Goal: Task Accomplishment & Management: Complete application form

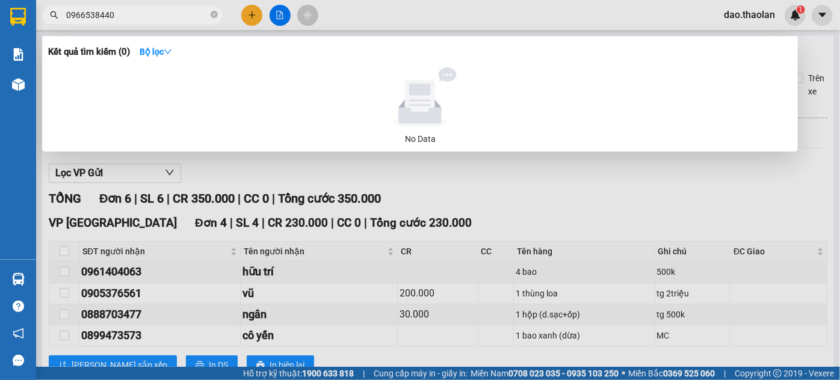
click at [250, 16] on div at bounding box center [420, 190] width 840 height 380
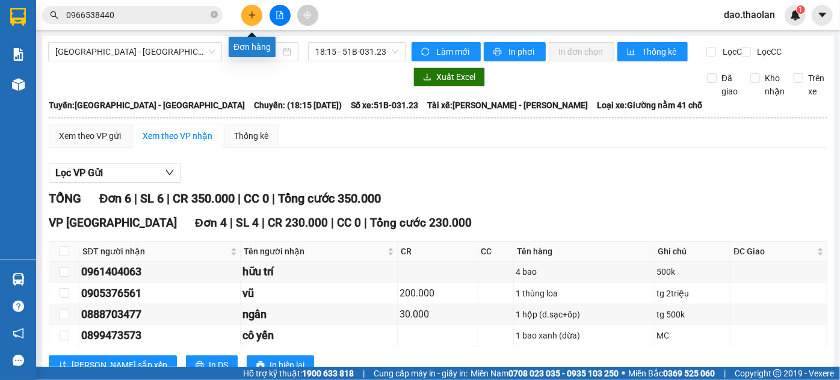
click at [254, 17] on icon "plus" at bounding box center [252, 15] width 8 height 8
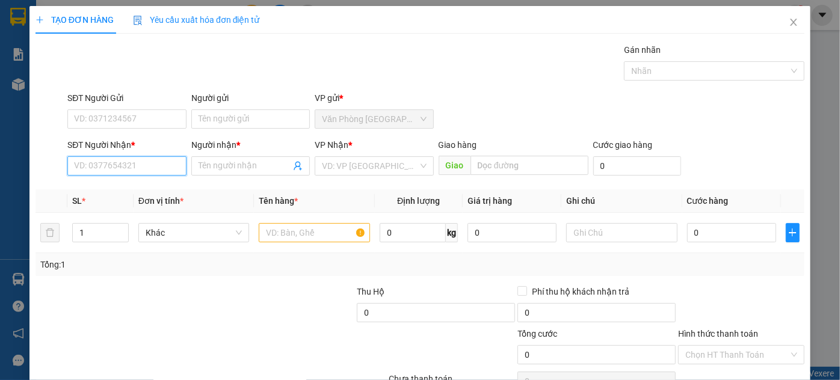
click at [152, 173] on input "SĐT Người Nhận *" at bounding box center [126, 165] width 118 height 19
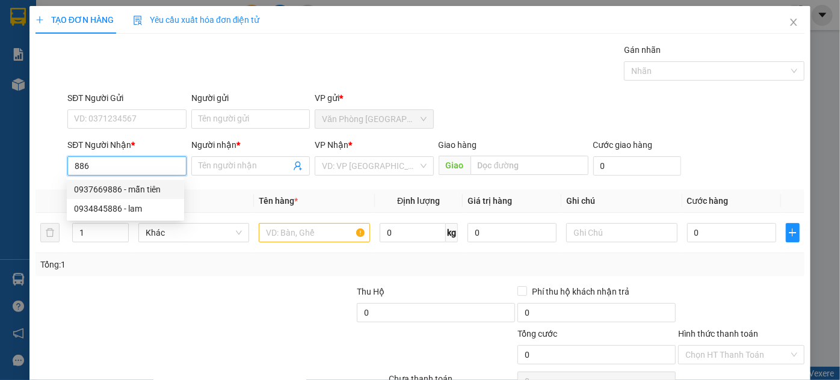
click at [144, 194] on div "0937669886 - mẫn tiên" at bounding box center [125, 189] width 103 height 13
type input "0937669886"
type input "mẫn tiên"
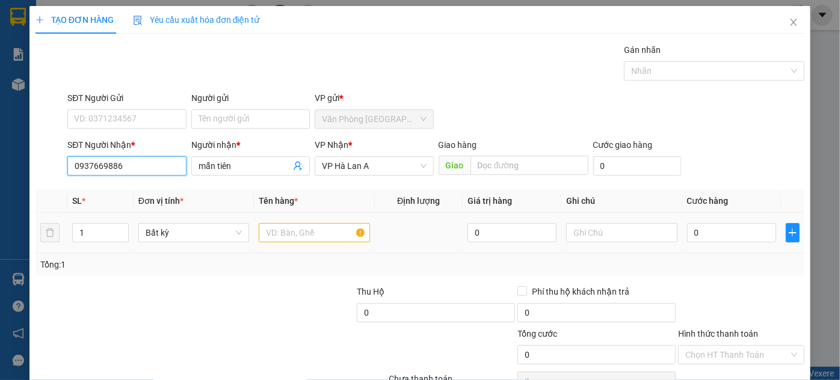
type input "0937669886"
click at [314, 230] on input "text" at bounding box center [314, 232] width 111 height 19
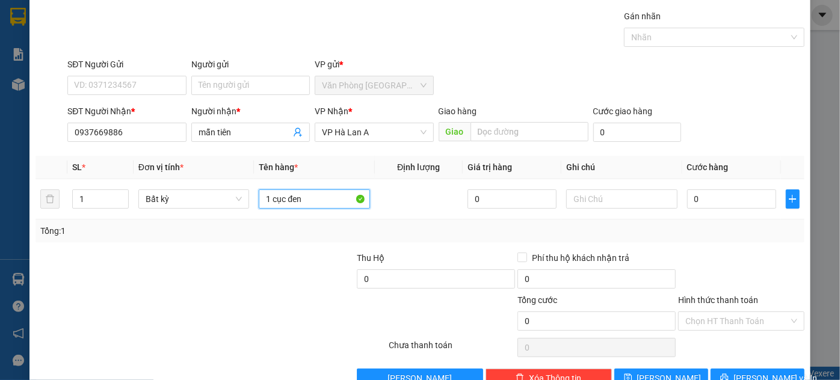
scroll to position [64, 0]
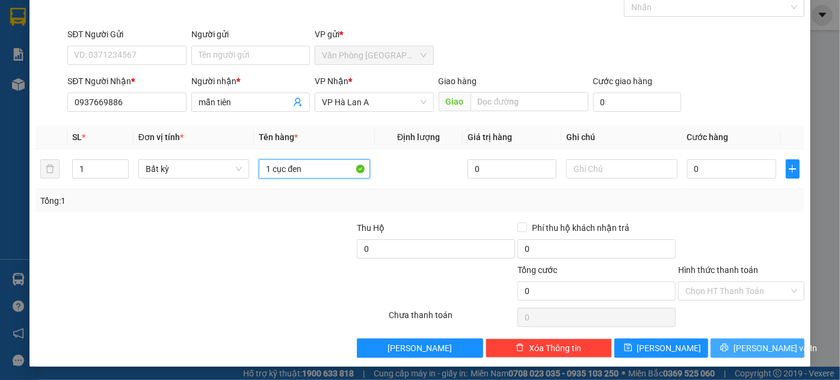
type input "1 cục đen"
click at [751, 346] on span "[PERSON_NAME] và In" at bounding box center [775, 348] width 84 height 13
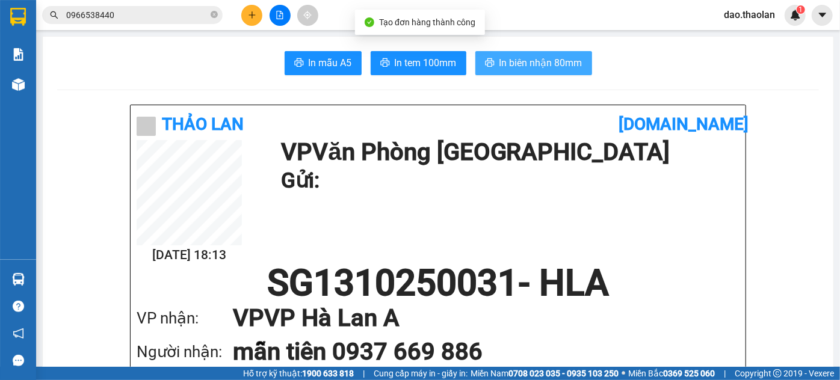
click at [568, 64] on span "In biên nhận 80mm" at bounding box center [540, 62] width 83 height 15
drag, startPoint x: 497, startPoint y: 58, endPoint x: 498, endPoint y: 64, distance: 6.7
click at [499, 60] on span "In biên nhận 80mm" at bounding box center [540, 62] width 83 height 15
click at [521, 57] on span "In biên nhận 80mm" at bounding box center [540, 62] width 83 height 15
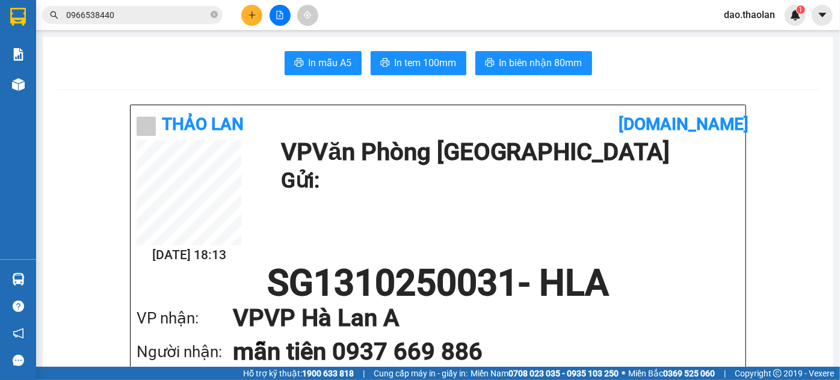
click at [189, 12] on input "0966538440" at bounding box center [137, 14] width 142 height 13
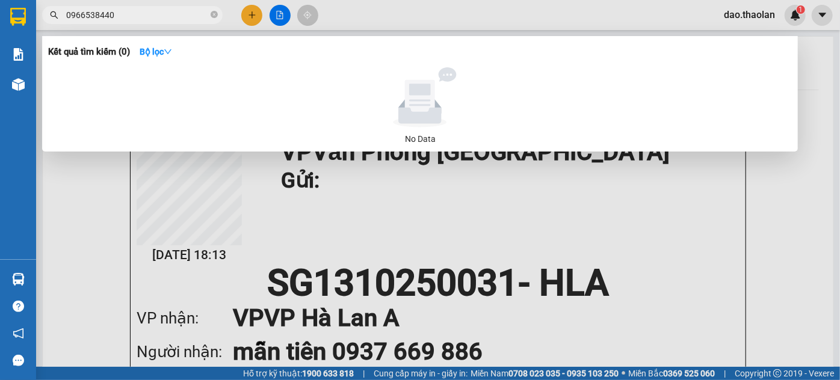
click at [192, 8] on input "0966538440" at bounding box center [137, 14] width 142 height 13
click at [192, 7] on span "0966538440" at bounding box center [132, 15] width 180 height 18
click at [193, 6] on span "0966538440" at bounding box center [132, 15] width 180 height 18
click at [193, 5] on div "Kết quả tìm kiếm ( 0 ) Bộ lọc No Data 0966538440" at bounding box center [117, 15] width 235 height 21
click at [194, 4] on div at bounding box center [420, 190] width 840 height 380
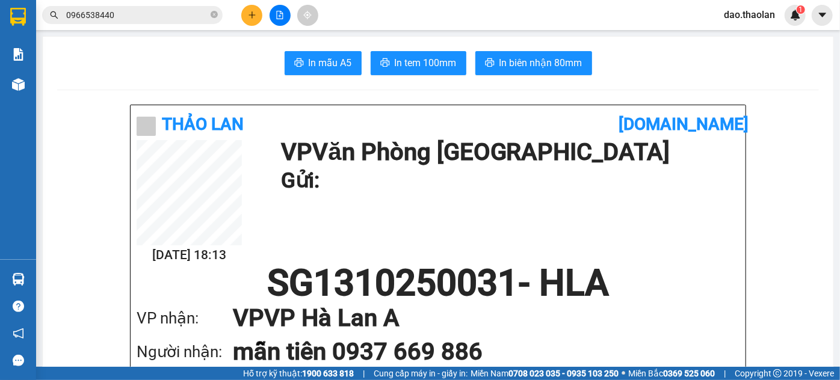
click at [218, 16] on span "0966538440" at bounding box center [132, 15] width 180 height 18
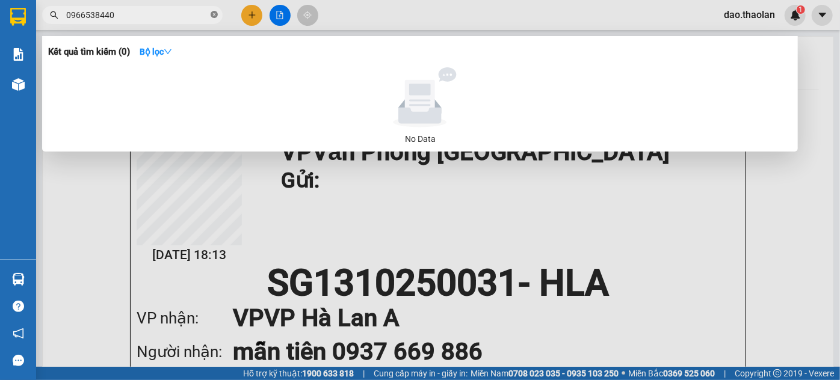
click at [215, 16] on icon "close-circle" at bounding box center [214, 14] width 7 height 7
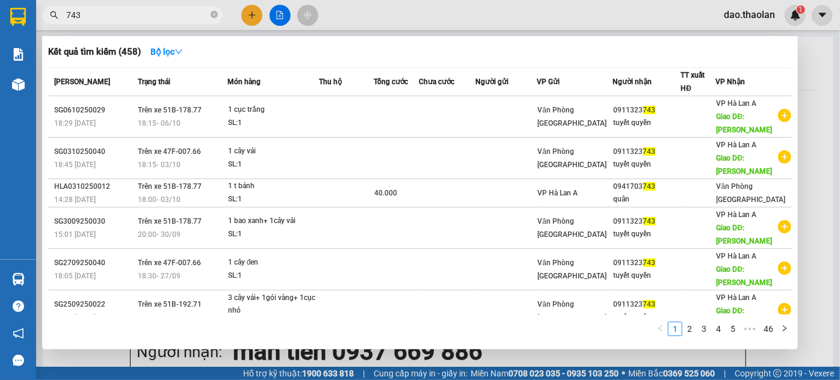
type input "743"
click at [245, 13] on div at bounding box center [420, 190] width 840 height 380
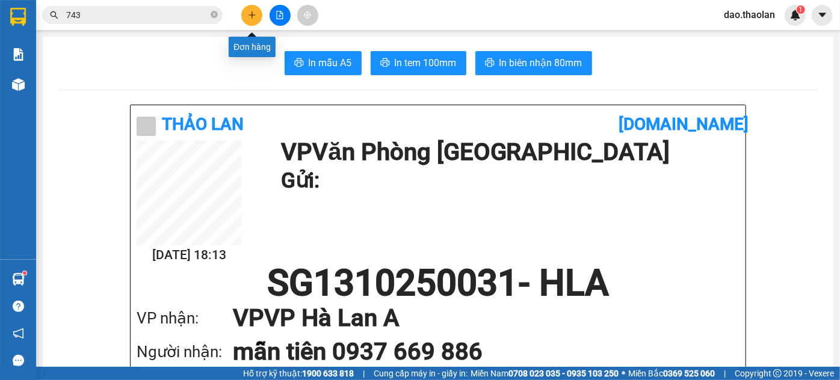
click at [250, 13] on icon "plus" at bounding box center [252, 15] width 8 height 8
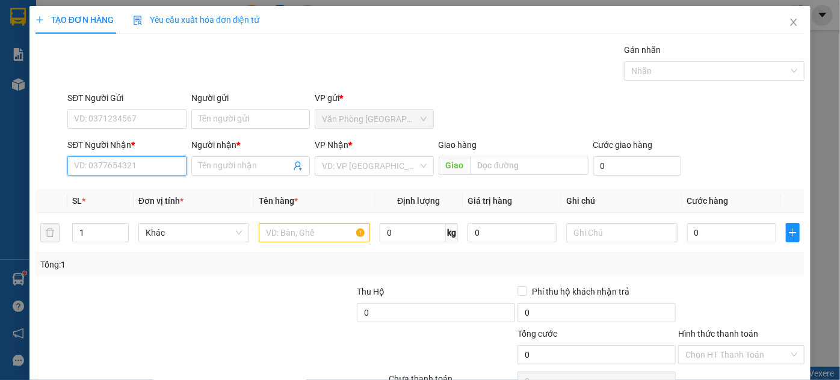
click at [149, 168] on input "SĐT Người Nhận *" at bounding box center [126, 165] width 118 height 19
click at [148, 169] on input "SĐT Người Nhận *" at bounding box center [126, 165] width 118 height 19
click at [134, 192] on div "0907705064 - thành" at bounding box center [125, 189] width 103 height 13
type input "0907705064"
type input "thành"
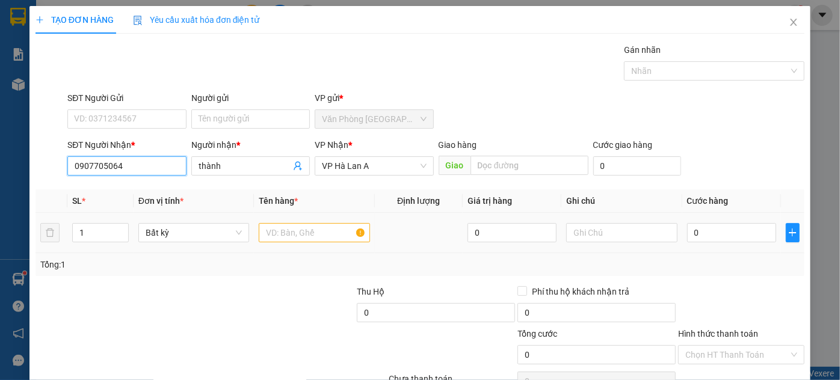
type input "0907705064"
click at [296, 232] on input "text" at bounding box center [314, 232] width 111 height 19
type input "1"
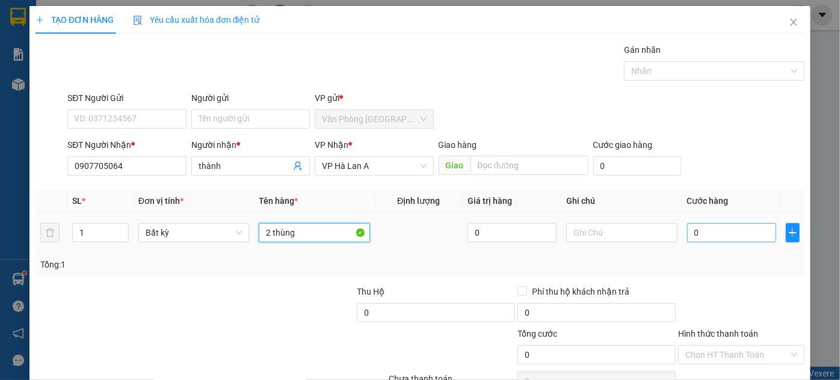
type input "2 thùng"
click at [728, 235] on input "0" at bounding box center [731, 232] width 89 height 19
type input "4"
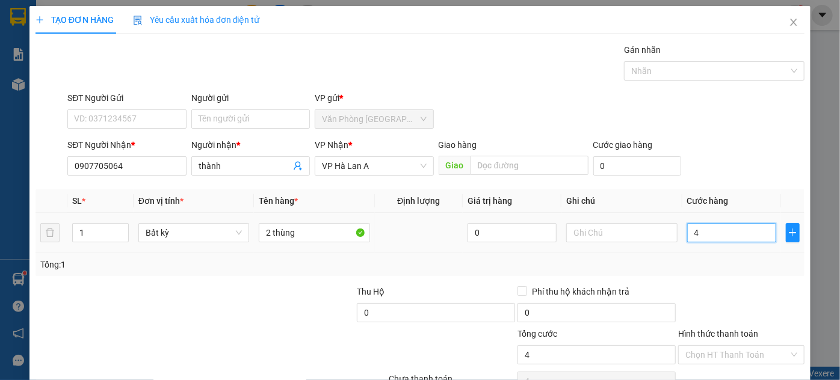
type input "0"
type input "04"
type input "4"
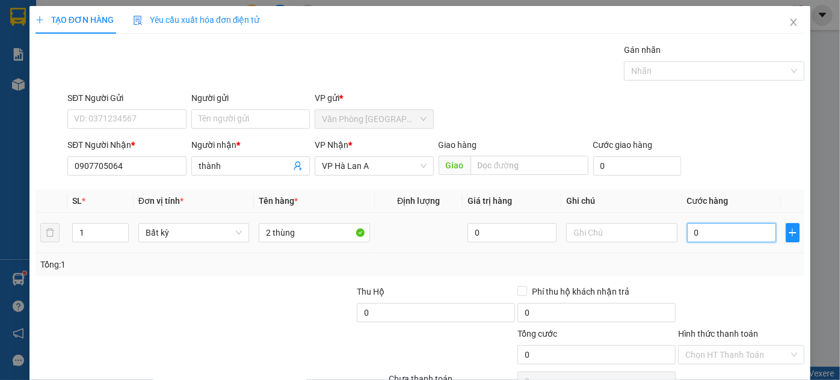
type input "4"
type input "0"
type input "04"
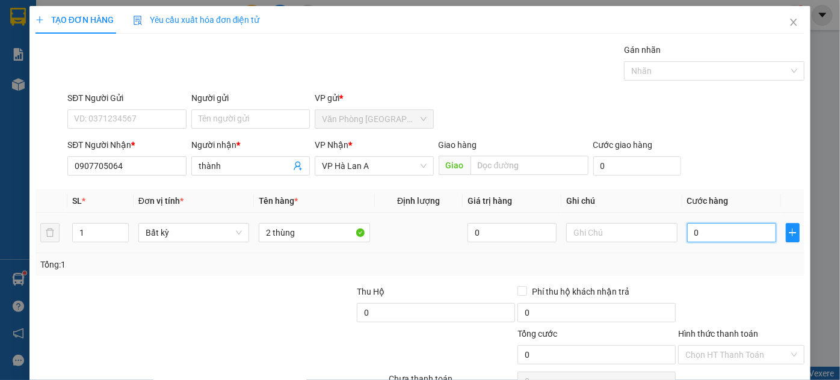
type input "4"
type input "040"
type input "40"
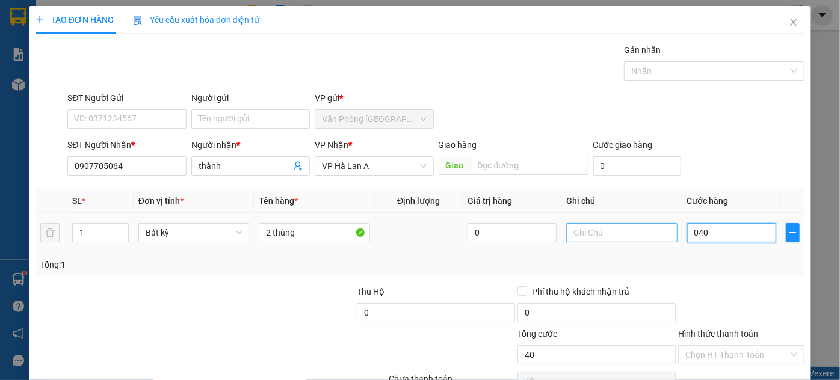
drag, startPoint x: 738, startPoint y: 227, endPoint x: 659, endPoint y: 230, distance: 78.8
click at [659, 230] on tr "1 Bất kỳ 2 thùng 0 040" at bounding box center [419, 233] width 769 height 40
type input "8"
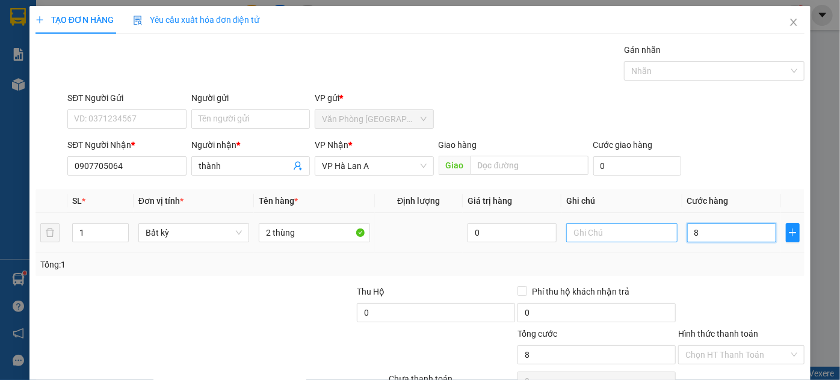
type input "80"
type input "80.000"
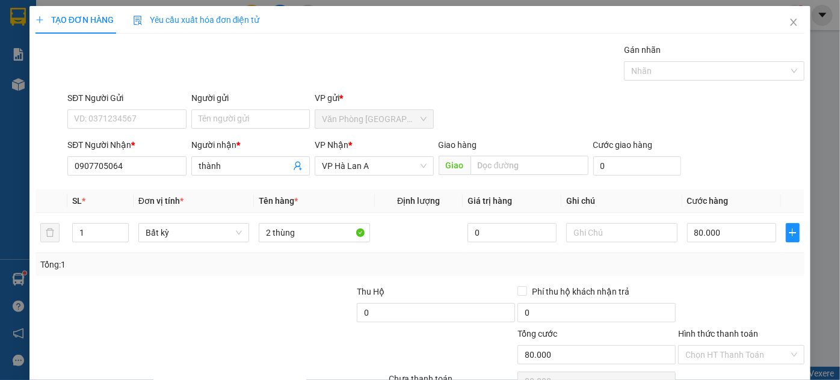
click at [696, 280] on div "Transit Pickup Surcharge Ids Transit Deliver Surcharge Ids Transit Deliver Surc…" at bounding box center [419, 232] width 769 height 378
click at [707, 351] on input "Hình thức thanh toán" at bounding box center [736, 355] width 103 height 18
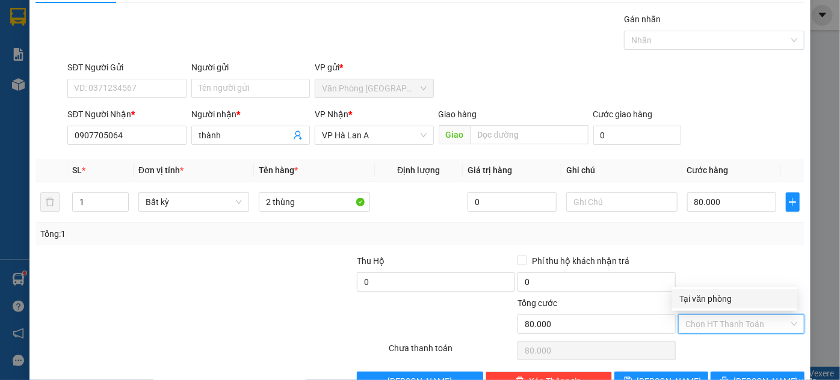
scroll to position [54, 0]
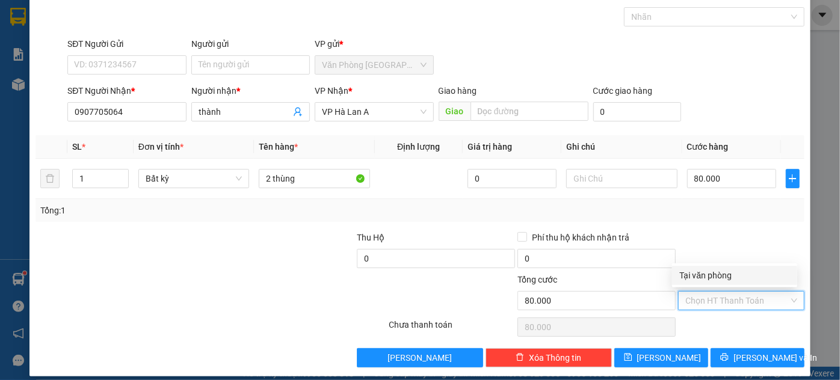
click at [707, 278] on div "Tại văn phòng" at bounding box center [734, 275] width 111 height 13
type input "0"
click at [712, 303] on span "Tại văn phòng" at bounding box center [741, 301] width 112 height 18
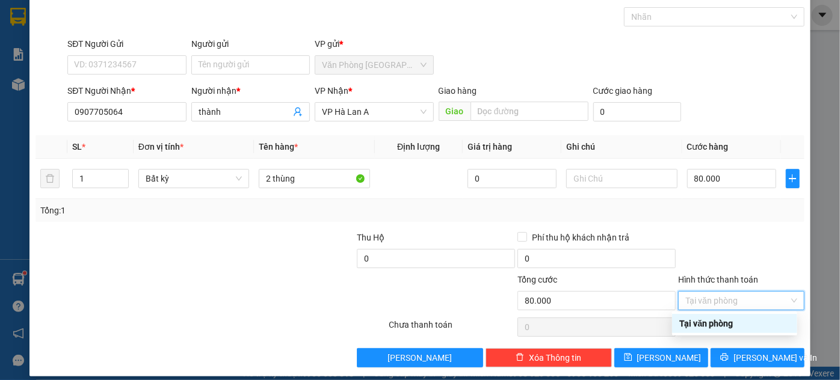
click at [702, 322] on div "Tại văn phòng" at bounding box center [734, 323] width 111 height 13
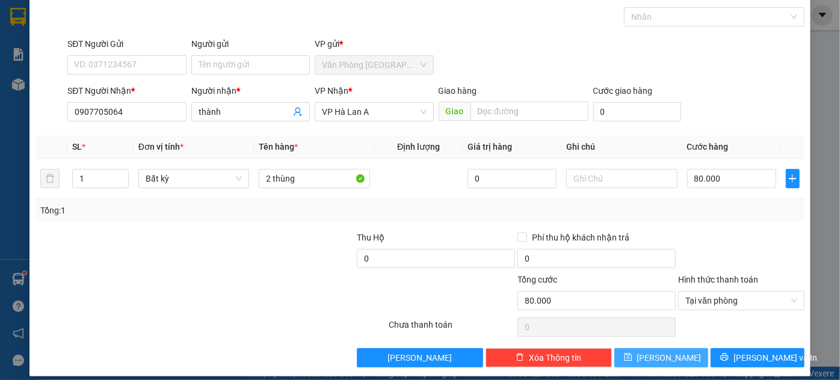
click at [677, 359] on button "[PERSON_NAME]" at bounding box center [661, 357] width 94 height 19
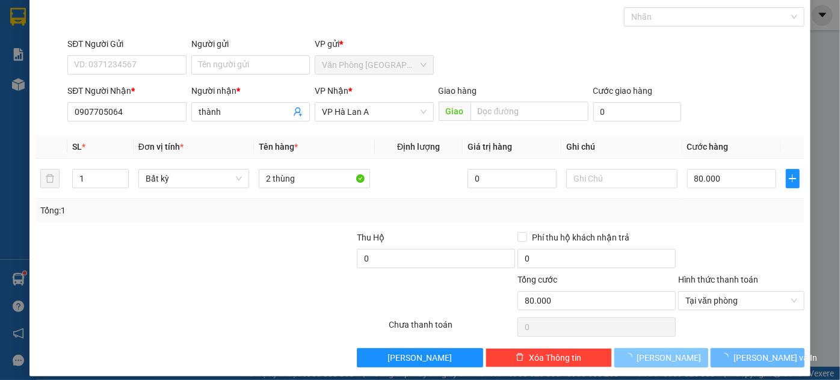
type input "0"
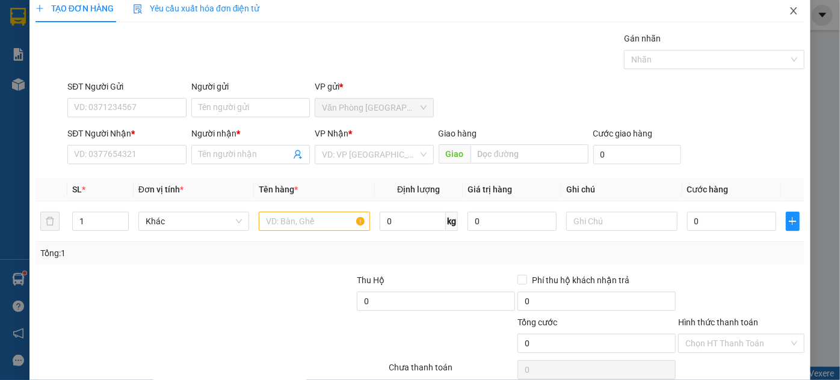
scroll to position [0, 0]
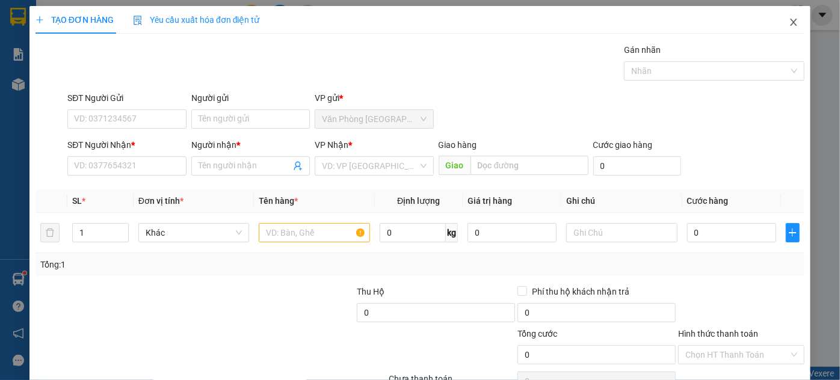
click at [788, 27] on icon "close" at bounding box center [793, 22] width 10 height 10
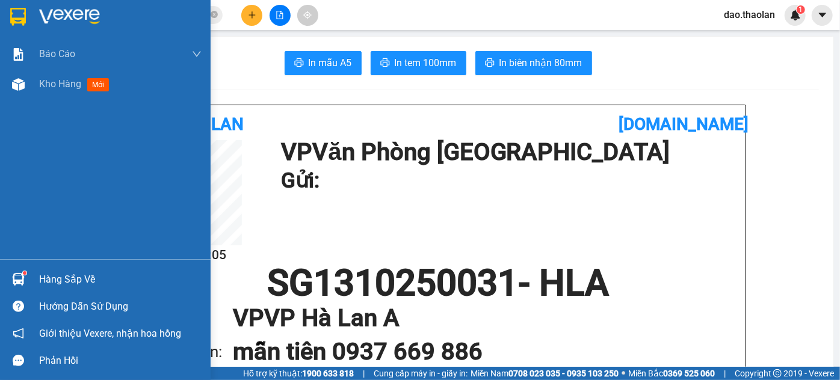
click at [22, 13] on img at bounding box center [18, 17] width 16 height 18
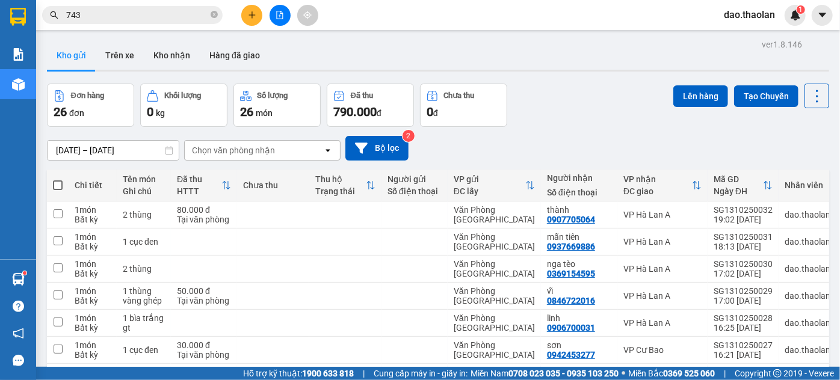
click at [128, 24] on div "Kết quả tìm kiếm ( 458 ) Bộ lọc Mã ĐH Trạng thái Món hàng Thu hộ Tổng cước Chưa…" at bounding box center [117, 15] width 235 height 21
click at [254, 14] on icon "plus" at bounding box center [252, 15] width 8 height 8
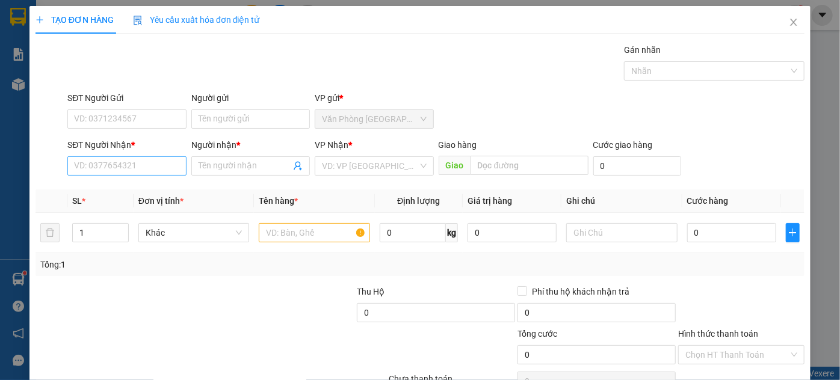
drag, startPoint x: 135, startPoint y: 156, endPoint x: 131, endPoint y: 161, distance: 6.5
click at [131, 161] on div "SĐT Người Nhận * VD: 0377654321" at bounding box center [126, 159] width 118 height 42
click at [150, 163] on input "SĐT Người Nhận *" at bounding box center [126, 165] width 118 height 19
click at [112, 185] on div "0963234441 - nhi" at bounding box center [125, 189] width 103 height 13
type input "0963234441"
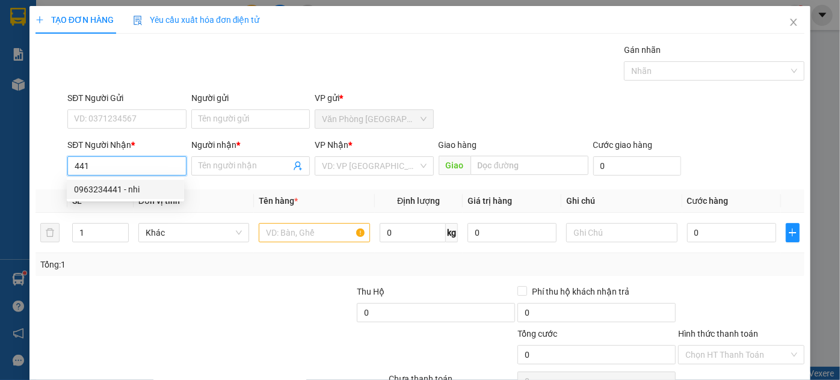
type input "nhi"
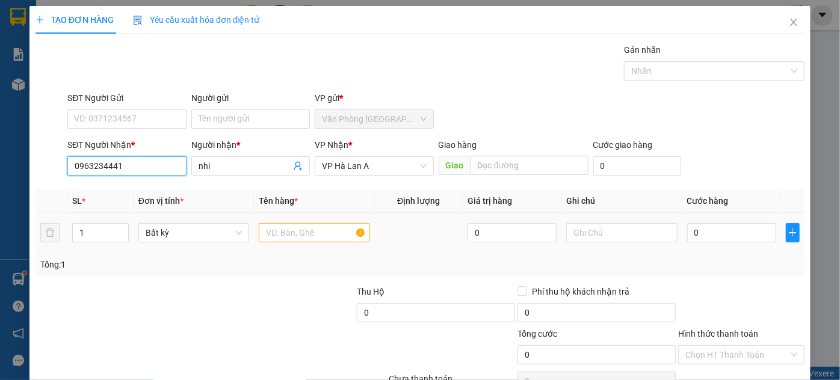
type input "0963234441"
click at [281, 237] on input "text" at bounding box center [314, 232] width 111 height 19
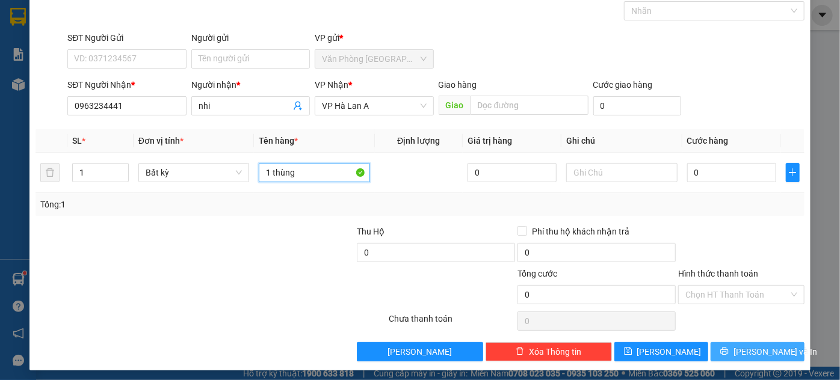
scroll to position [64, 0]
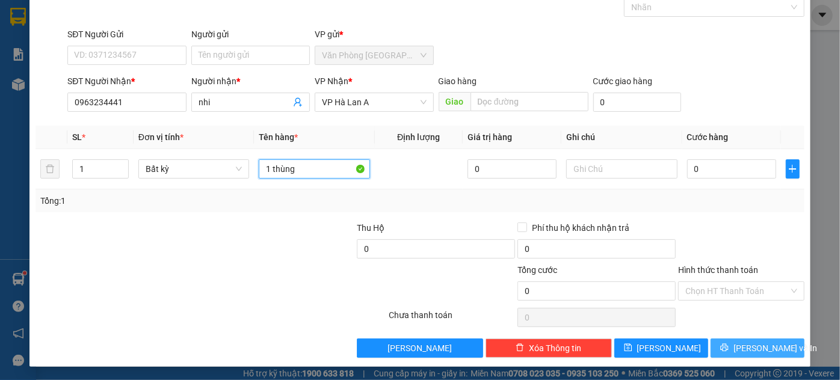
type input "1 thùng"
click at [754, 346] on span "[PERSON_NAME] và In" at bounding box center [775, 348] width 84 height 13
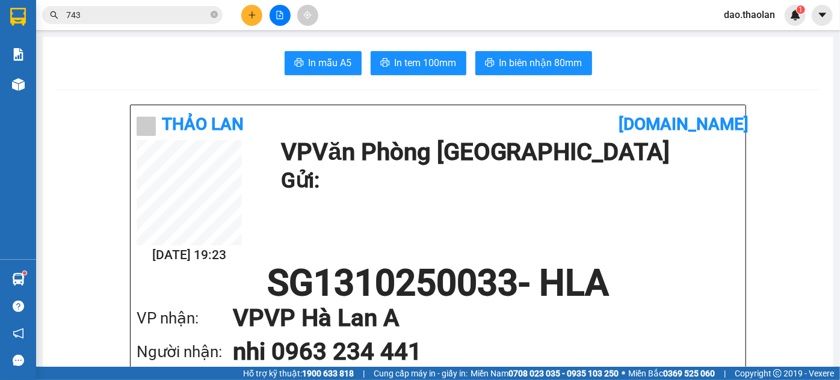
click at [118, 13] on input "743" at bounding box center [137, 14] width 142 height 13
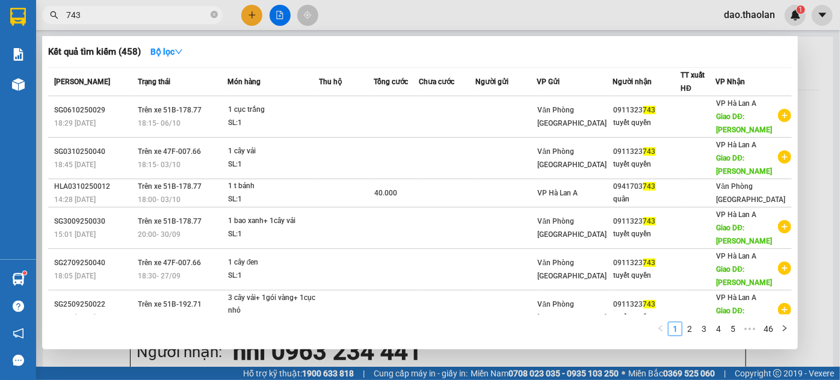
click at [212, 22] on span "743" at bounding box center [132, 15] width 180 height 18
click at [212, 18] on icon "close-circle" at bounding box center [214, 14] width 7 height 7
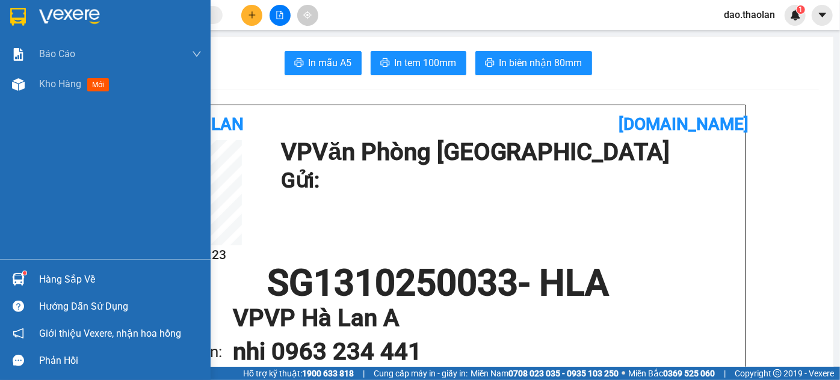
click at [8, 11] on div at bounding box center [18, 16] width 21 height 21
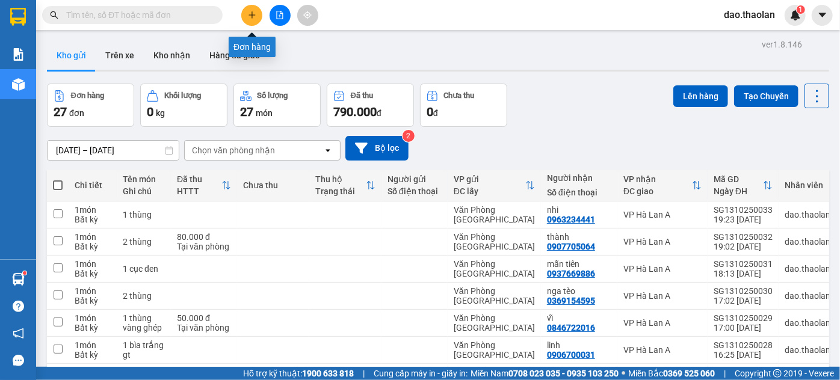
click at [254, 20] on button at bounding box center [251, 15] width 21 height 21
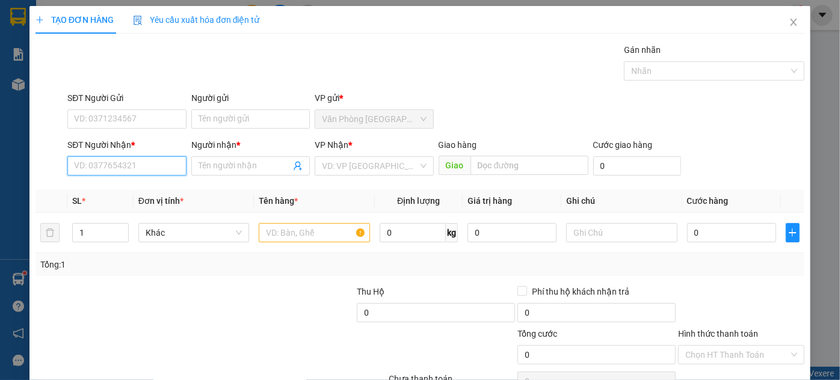
click at [149, 162] on input "SĐT Người Nhận *" at bounding box center [126, 165] width 118 height 19
click at [147, 187] on div "0975100844 - nương" at bounding box center [125, 189] width 103 height 13
type input "0975100844"
type input "nương"
type input "0975100844"
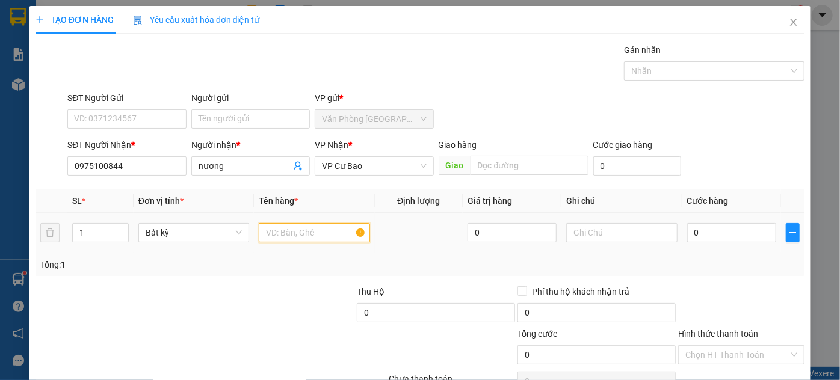
click at [271, 233] on input "text" at bounding box center [314, 232] width 111 height 19
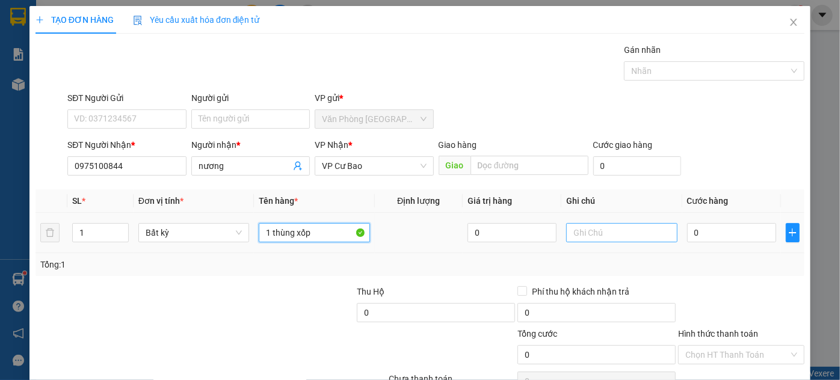
type input "1 thùng xốp"
click at [592, 238] on input "text" at bounding box center [621, 232] width 111 height 19
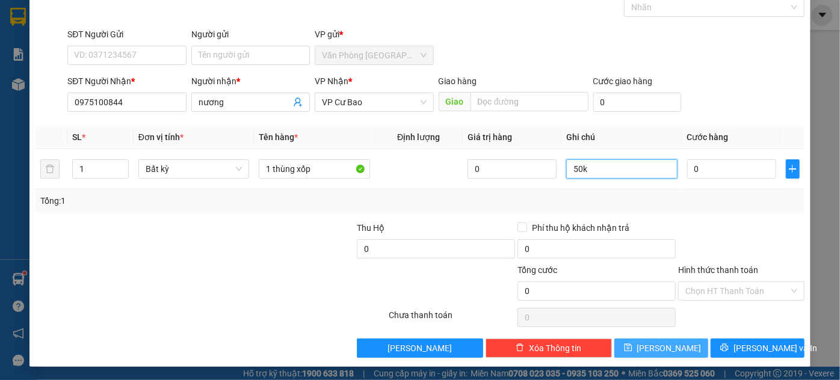
type input "50k"
click at [652, 348] on button "[PERSON_NAME]" at bounding box center [661, 348] width 94 height 19
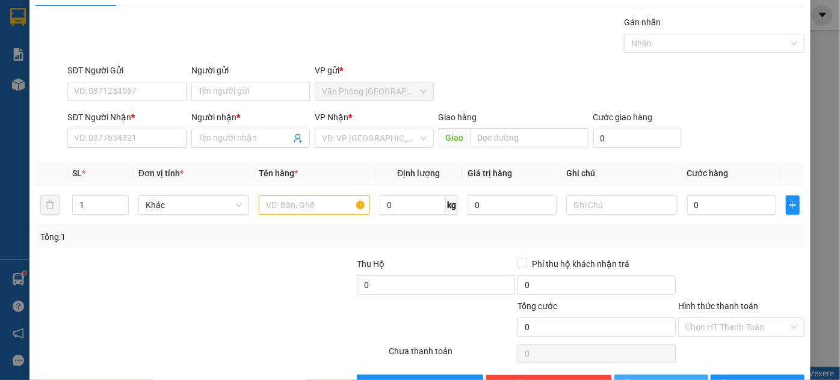
scroll to position [0, 0]
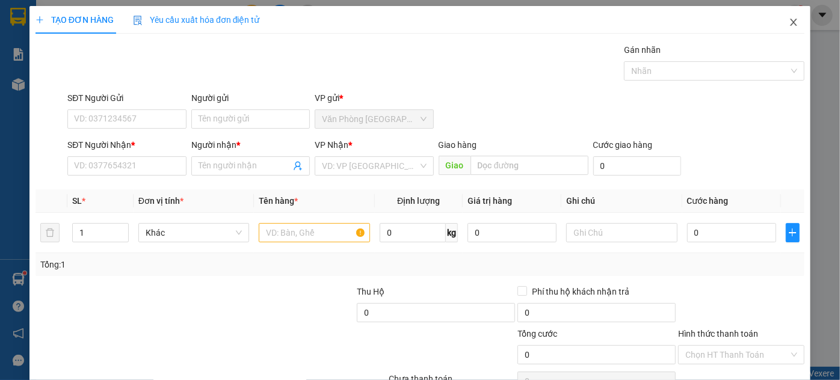
drag, startPoint x: 782, startPoint y: 22, endPoint x: 183, endPoint y: 31, distance: 599.1
click at [788, 21] on icon "close" at bounding box center [793, 22] width 10 height 10
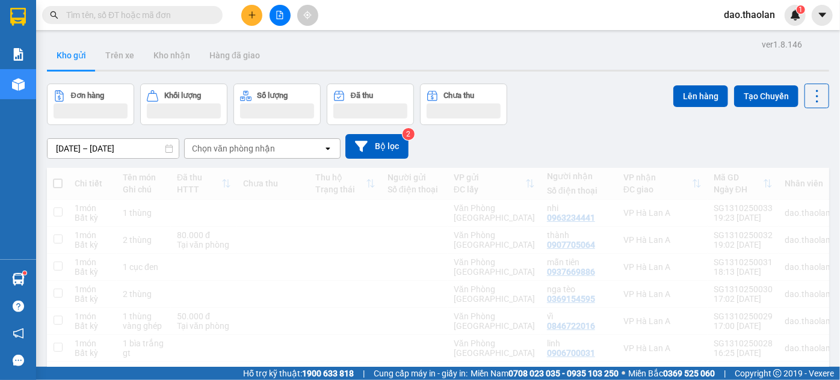
click at [101, 18] on input "text" at bounding box center [137, 14] width 142 height 13
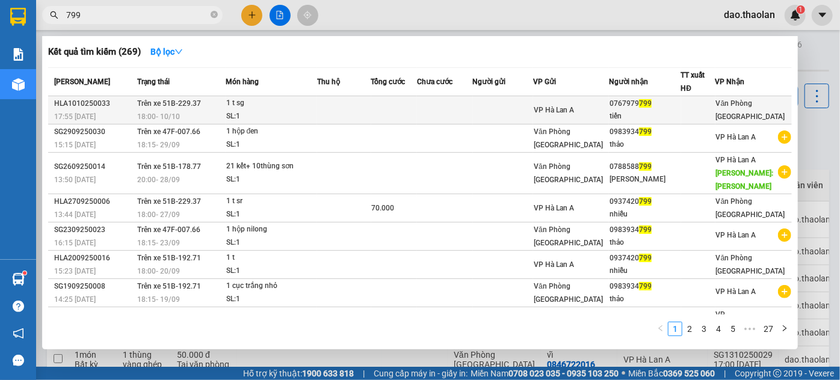
type input "799"
click at [664, 116] on div "tiến" at bounding box center [644, 116] width 70 height 13
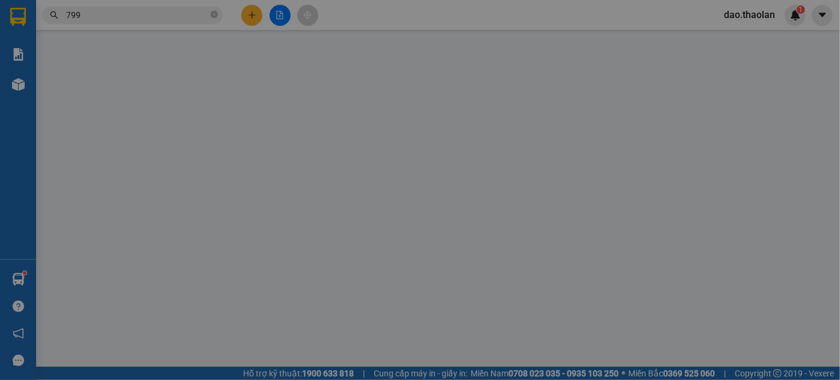
type input "0767979799"
type input "tiến"
type input "0"
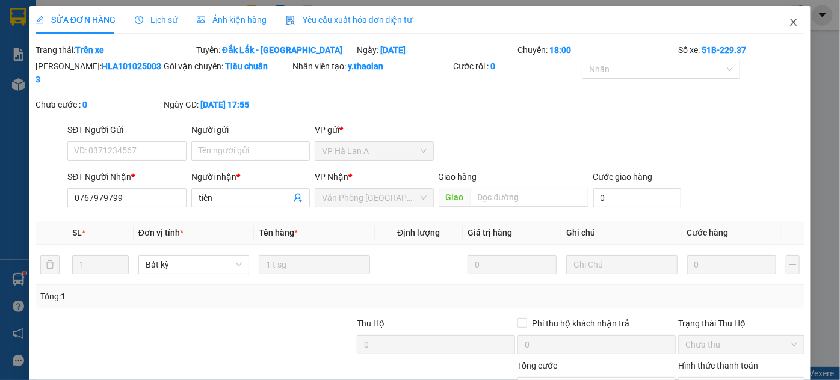
click at [788, 26] on icon "close" at bounding box center [793, 22] width 10 height 10
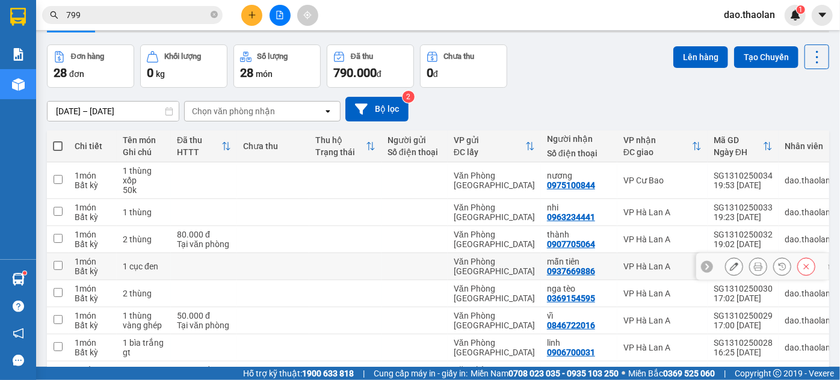
scroll to position [54, 0]
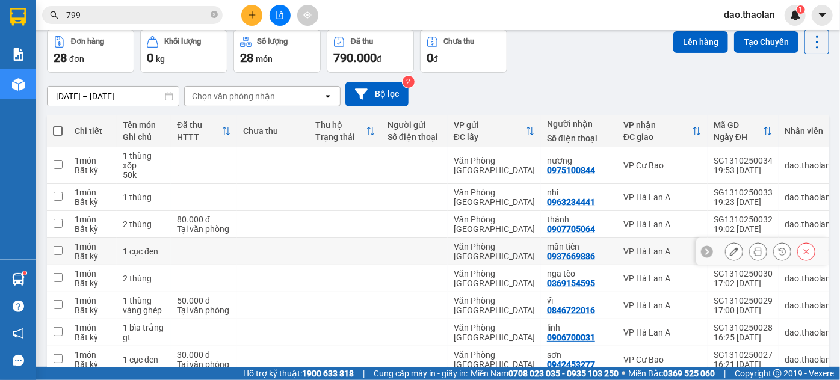
click at [725, 252] on button at bounding box center [733, 251] width 17 height 21
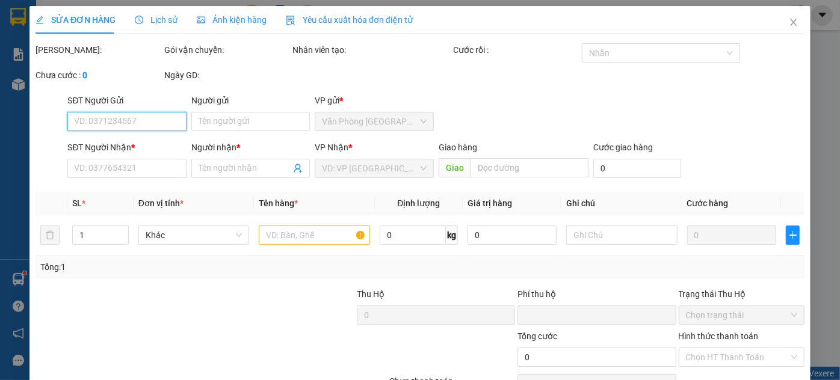
type input "0937669886"
type input "mẫn tiên"
type input "0"
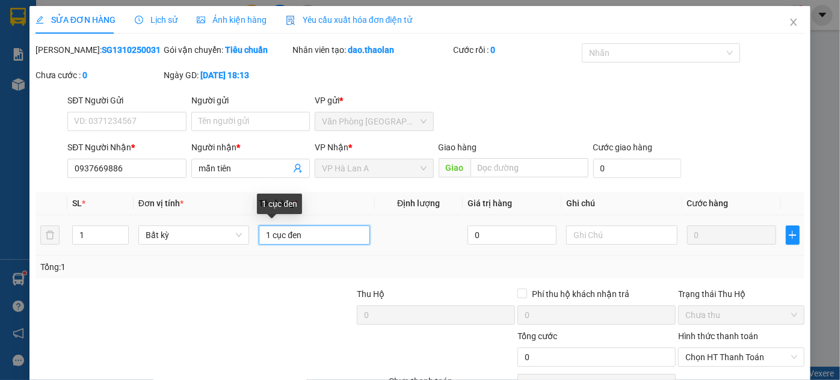
drag, startPoint x: 266, startPoint y: 238, endPoint x: 253, endPoint y: 238, distance: 12.6
click at [254, 238] on td "1 cục đen" at bounding box center [314, 235] width 121 height 40
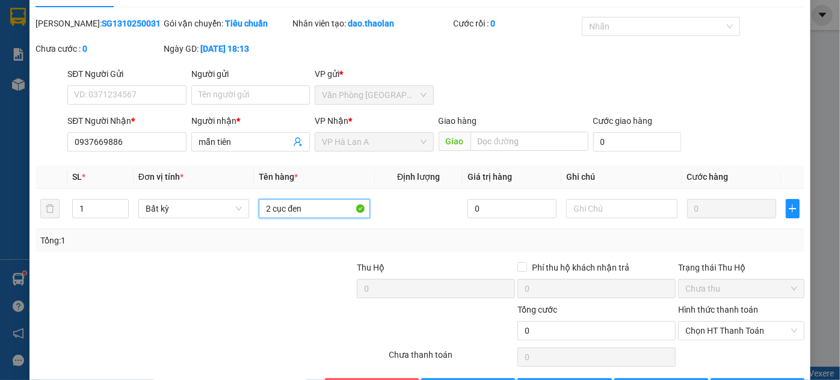
scroll to position [67, 0]
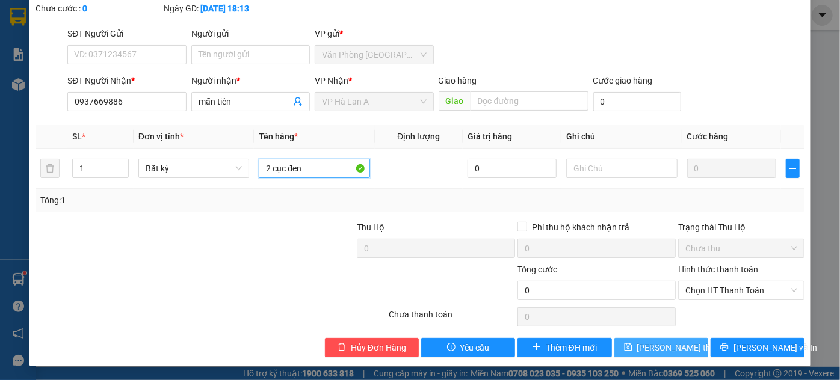
type input "2 cục đen"
click at [650, 352] on span "[PERSON_NAME] thay đổi" at bounding box center [685, 347] width 96 height 13
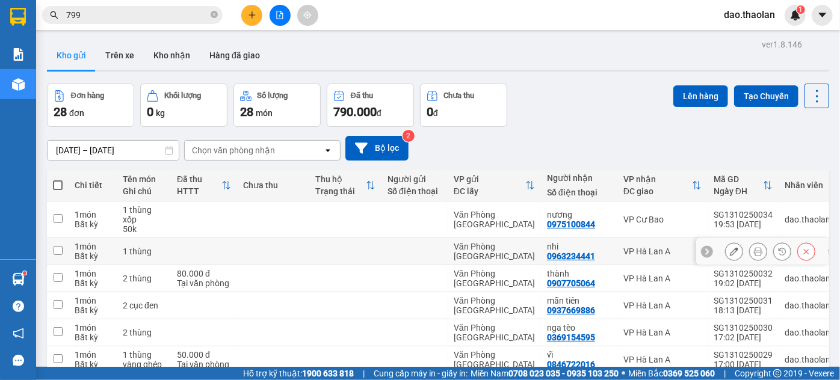
click at [713, 252] on div at bounding box center [762, 251] width 132 height 27
click at [730, 254] on icon at bounding box center [734, 251] width 8 height 8
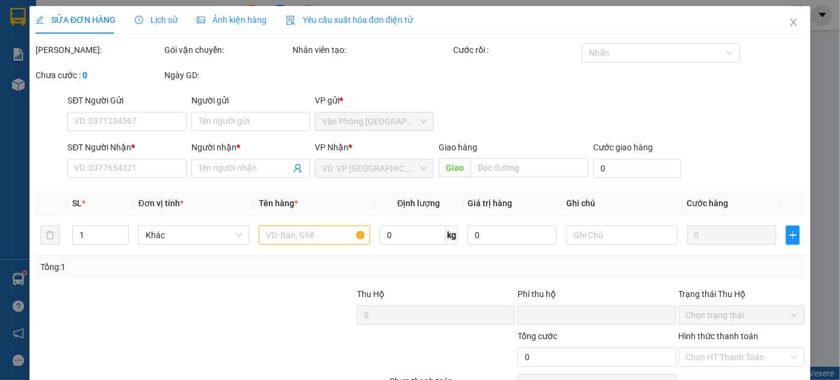
type input "0963234441"
type input "nhi"
type input "0"
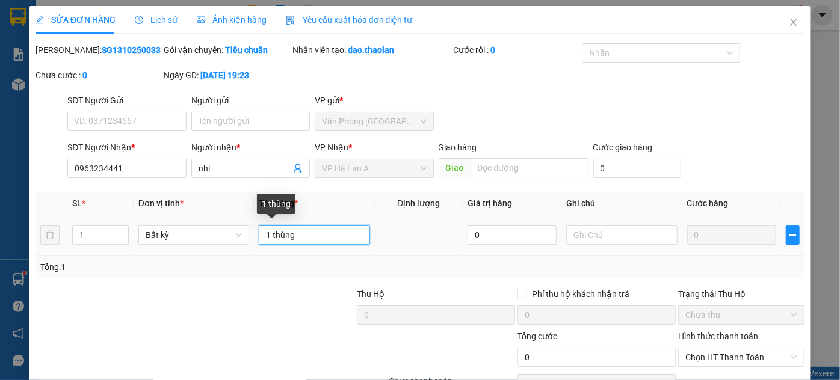
drag, startPoint x: 266, startPoint y: 233, endPoint x: 254, endPoint y: 233, distance: 12.0
click at [259, 233] on input "1 thùng" at bounding box center [314, 235] width 111 height 19
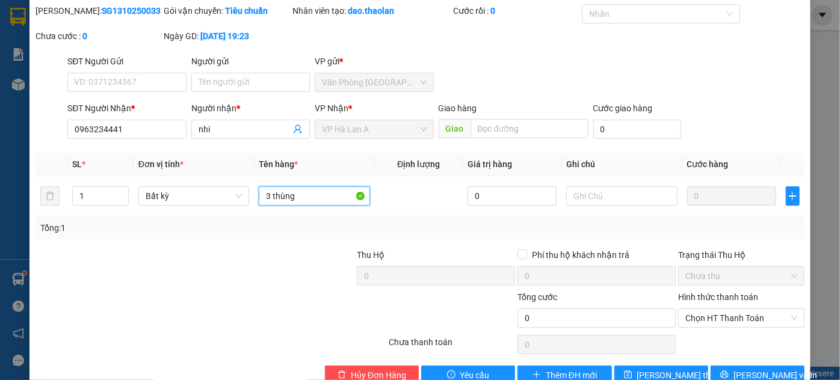
scroll to position [67, 0]
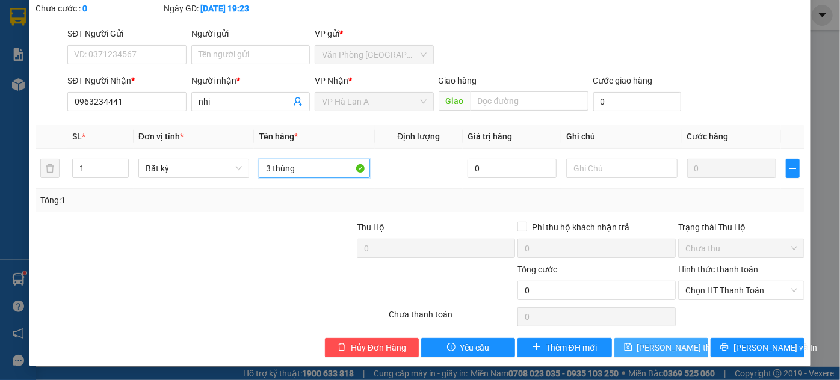
type input "3 thùng"
click at [647, 352] on span "[PERSON_NAME] thay đổi" at bounding box center [685, 347] width 96 height 13
